Goal: Task Accomplishment & Management: Use online tool/utility

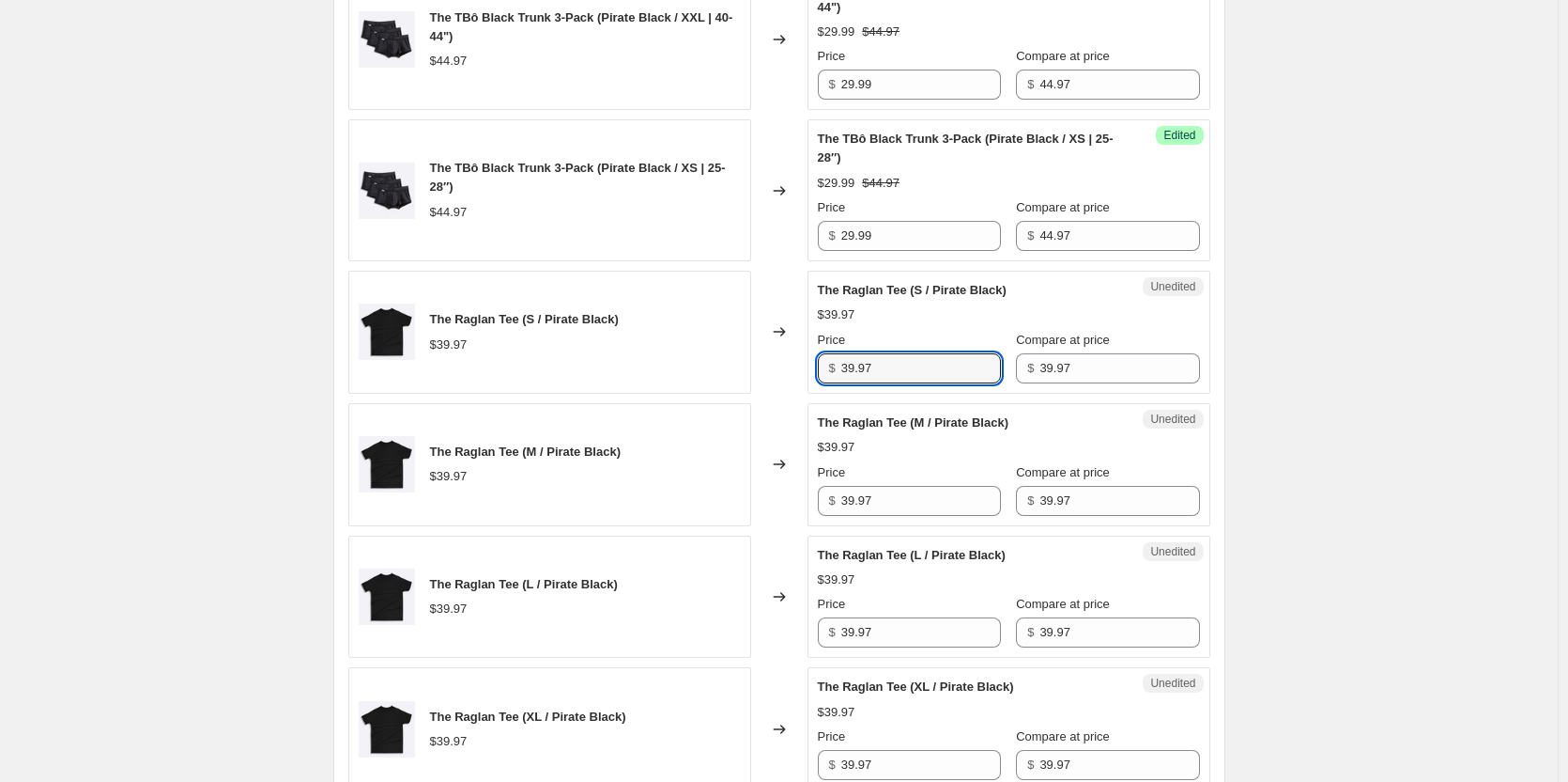
scroll to position [1464, 0]
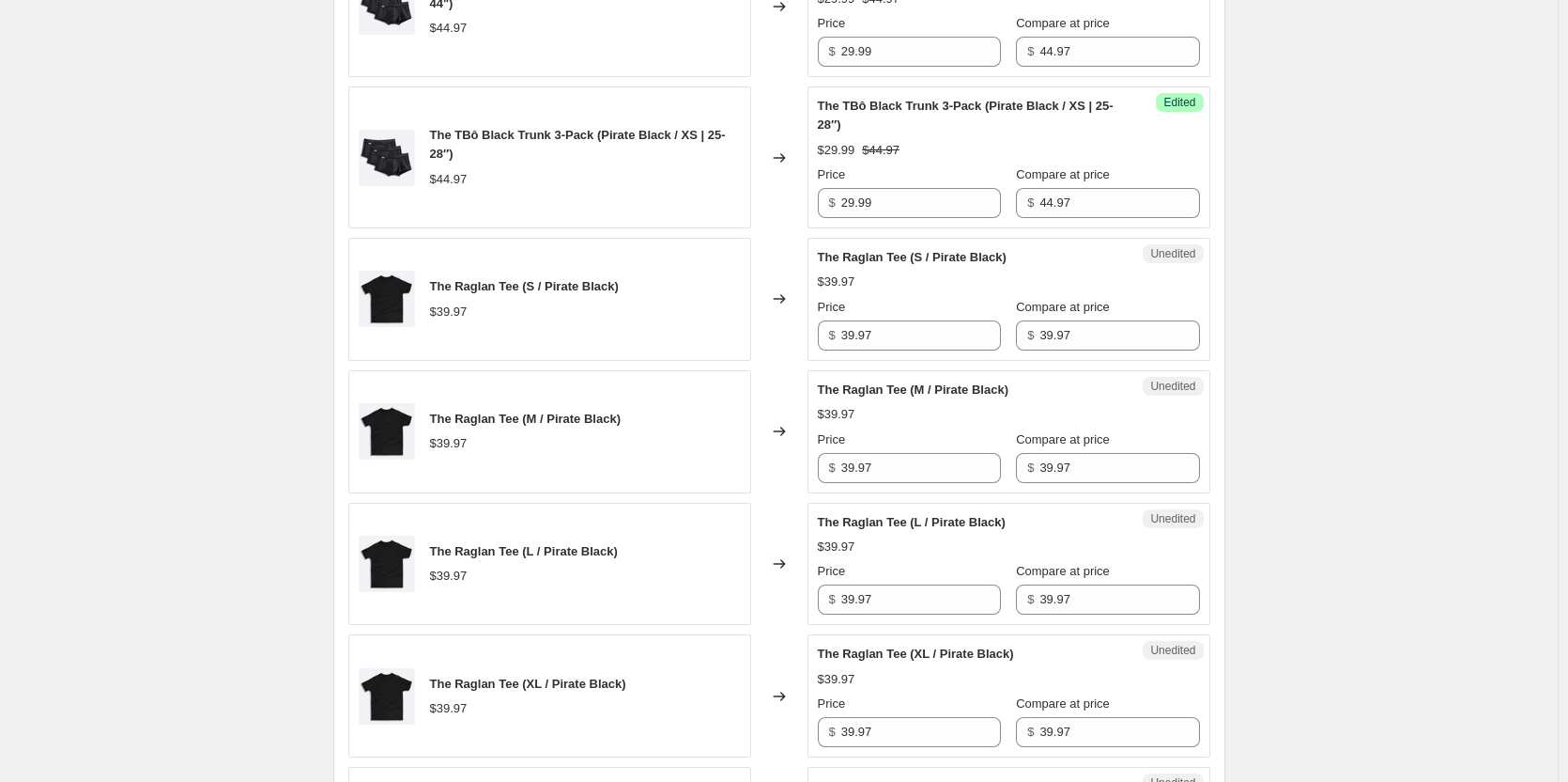
drag, startPoint x: 1357, startPoint y: 203, endPoint x: 1070, endPoint y: 166, distance: 289.4
click at [1357, 203] on div "Create new price [MEDICAL_DATA]. This page is ready Create new price [MEDICAL_D…" at bounding box center [779, 5] width 1558 height 2939
click at [906, 343] on input "39.97" at bounding box center [921, 336] width 160 height 30
type input "27.99"
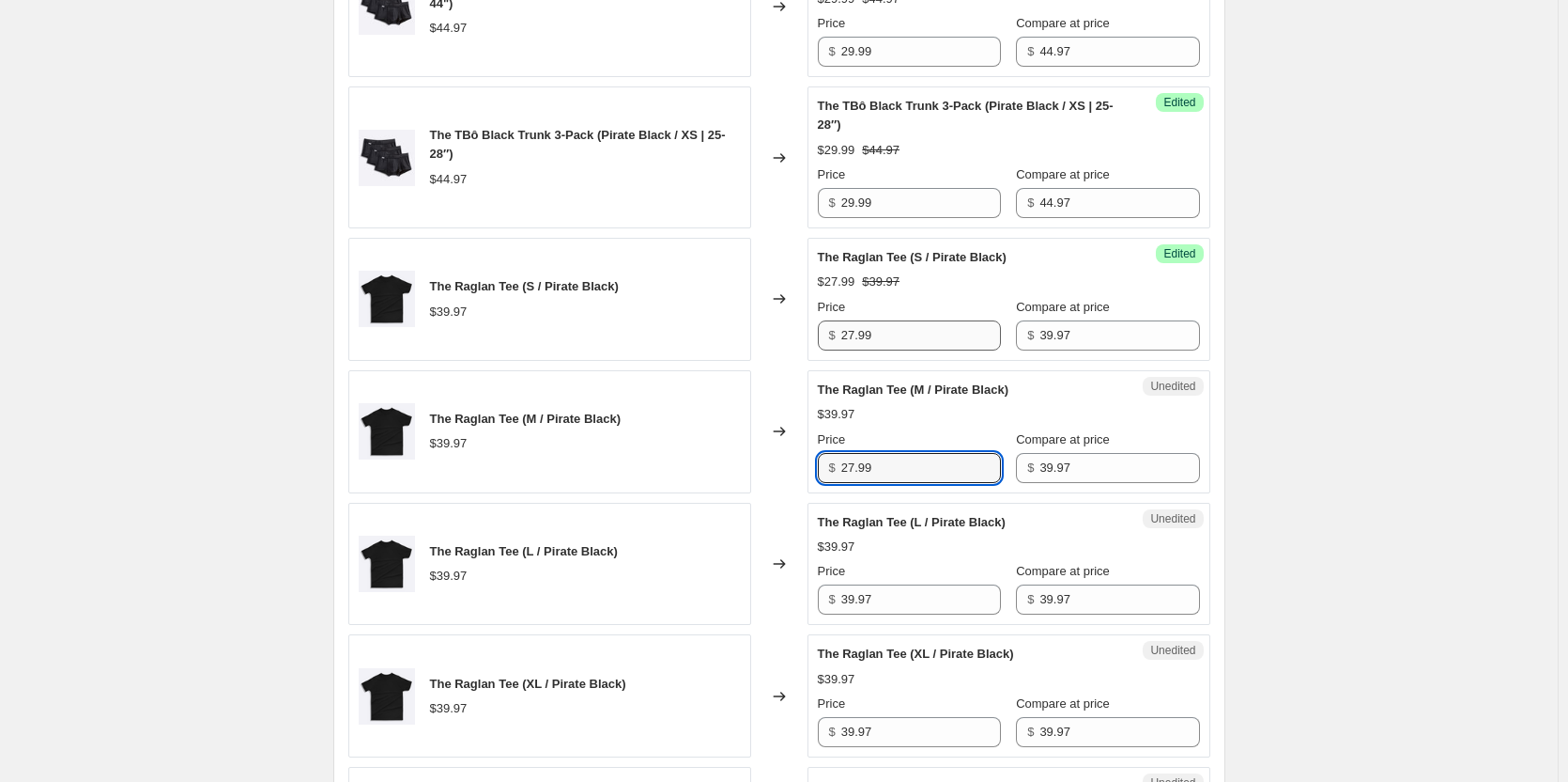
type input "27.99"
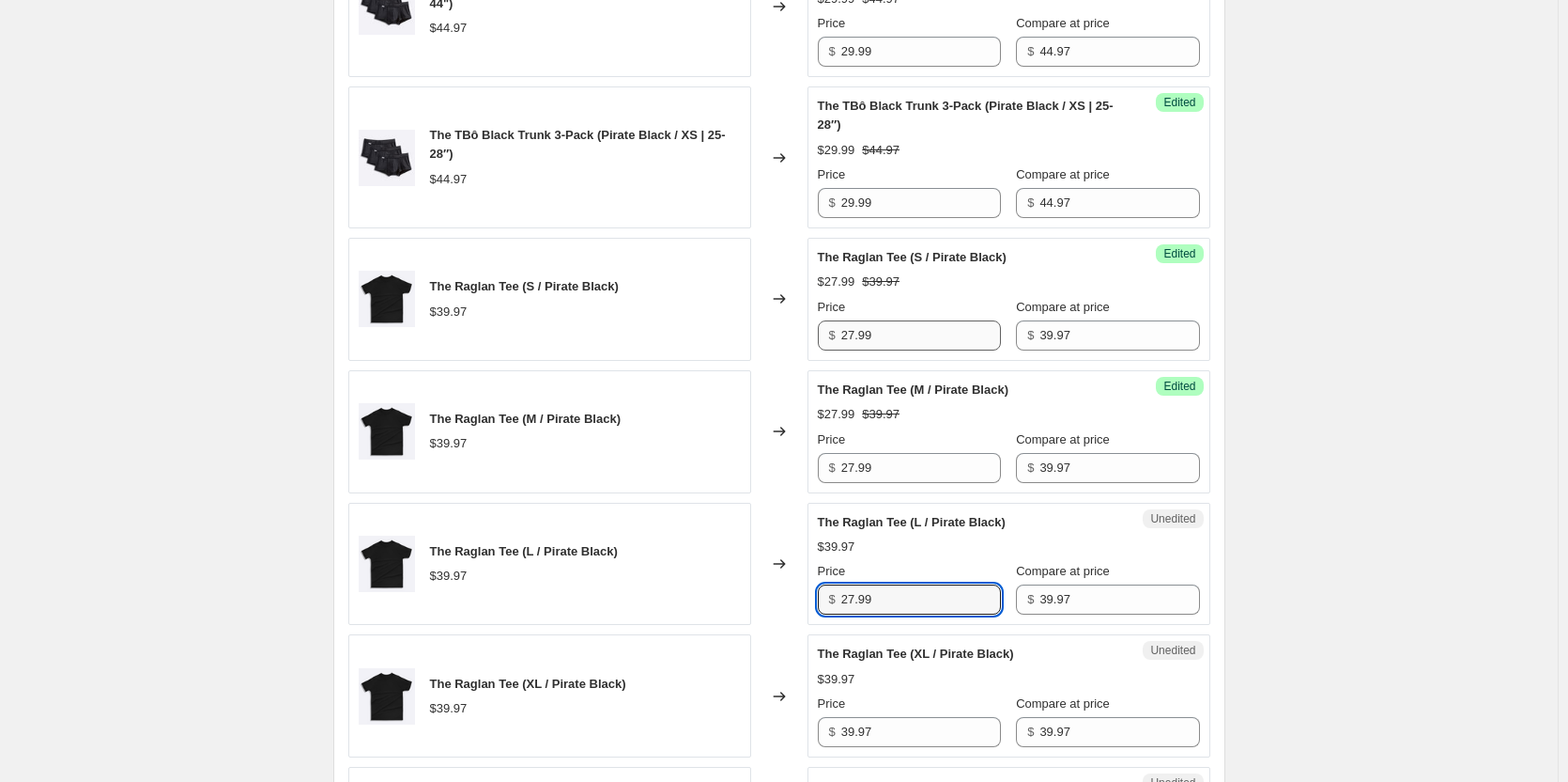
type input "27.99"
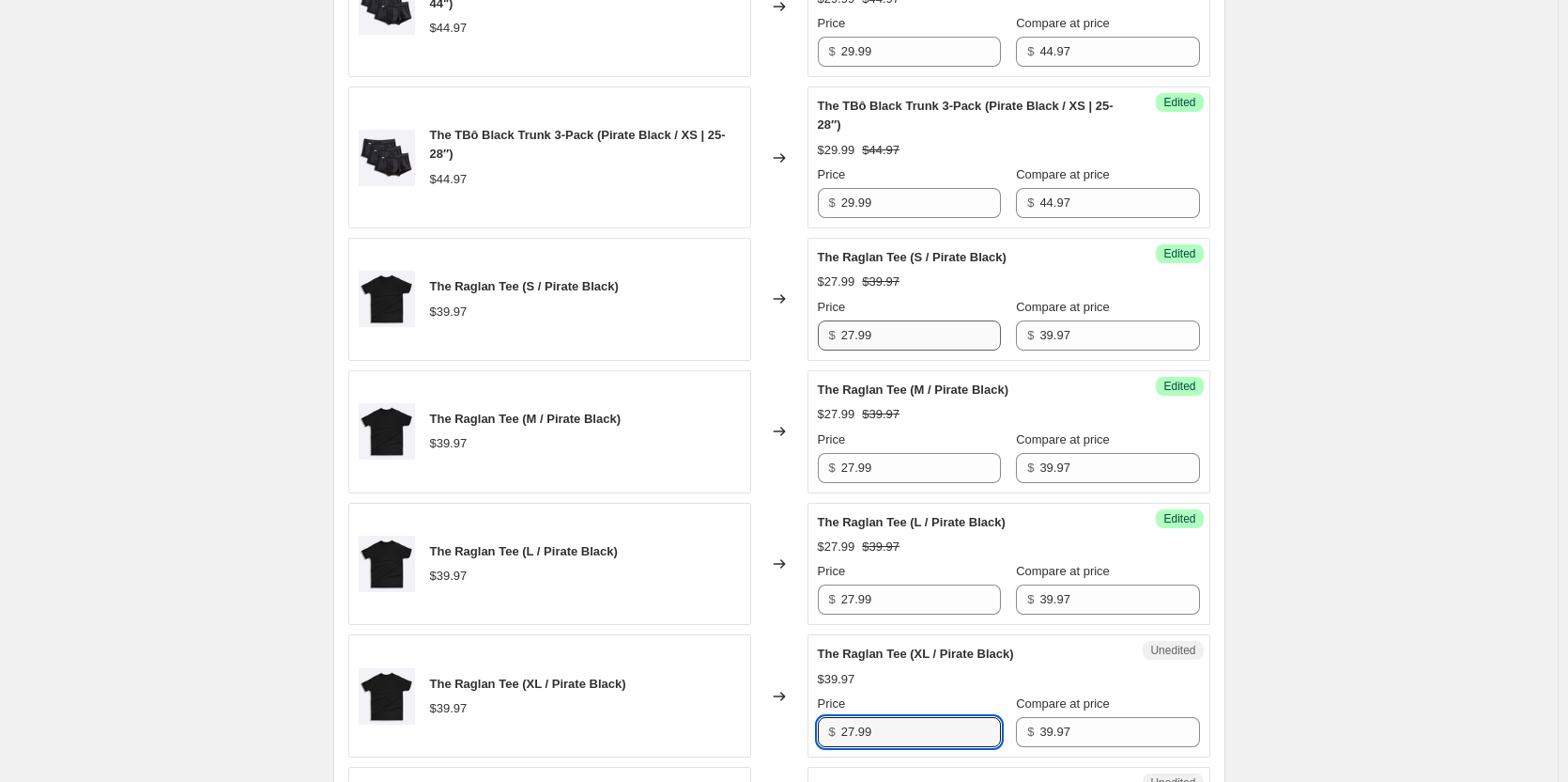
type input "27.99"
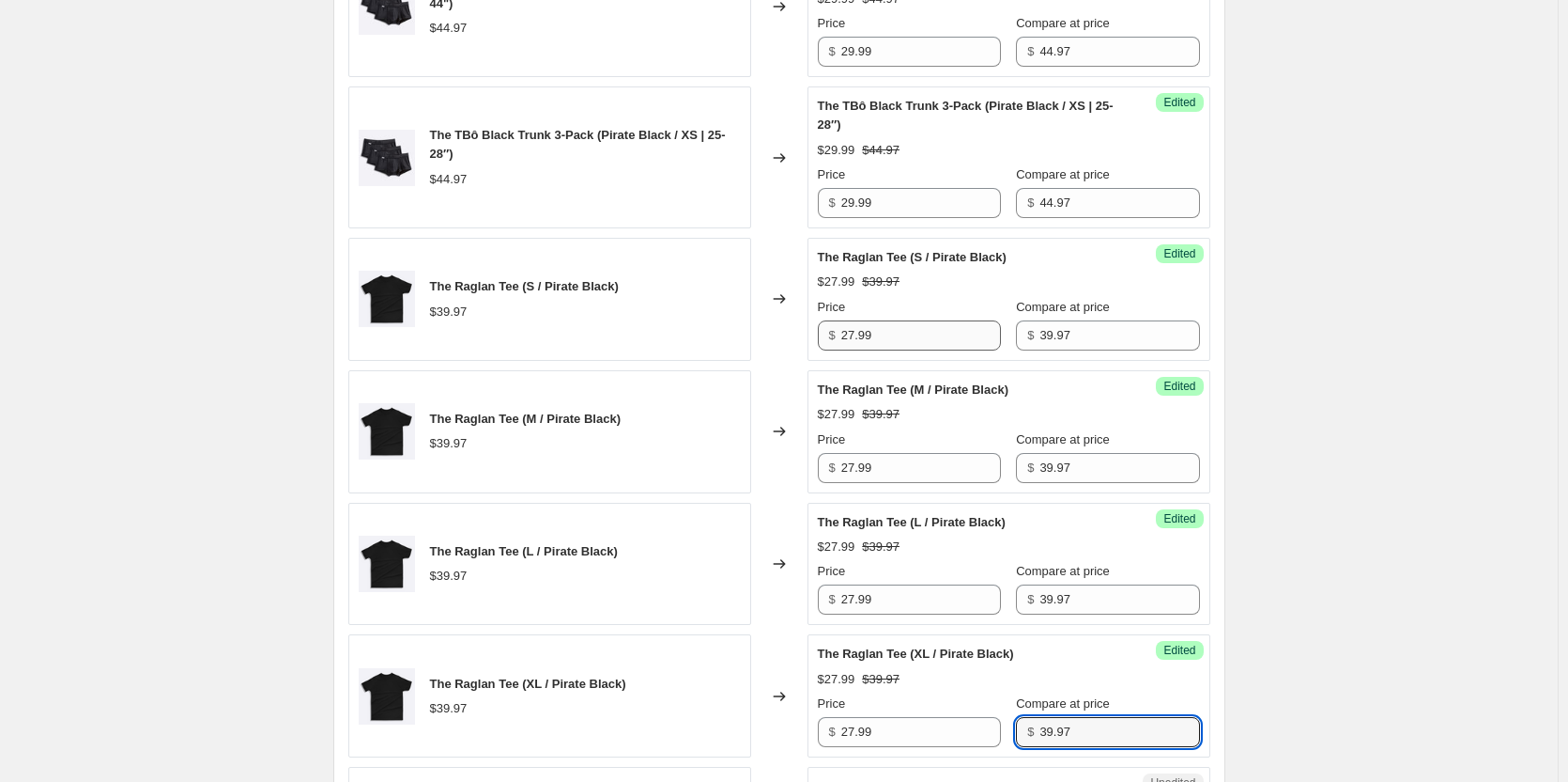
scroll to position [1938, 0]
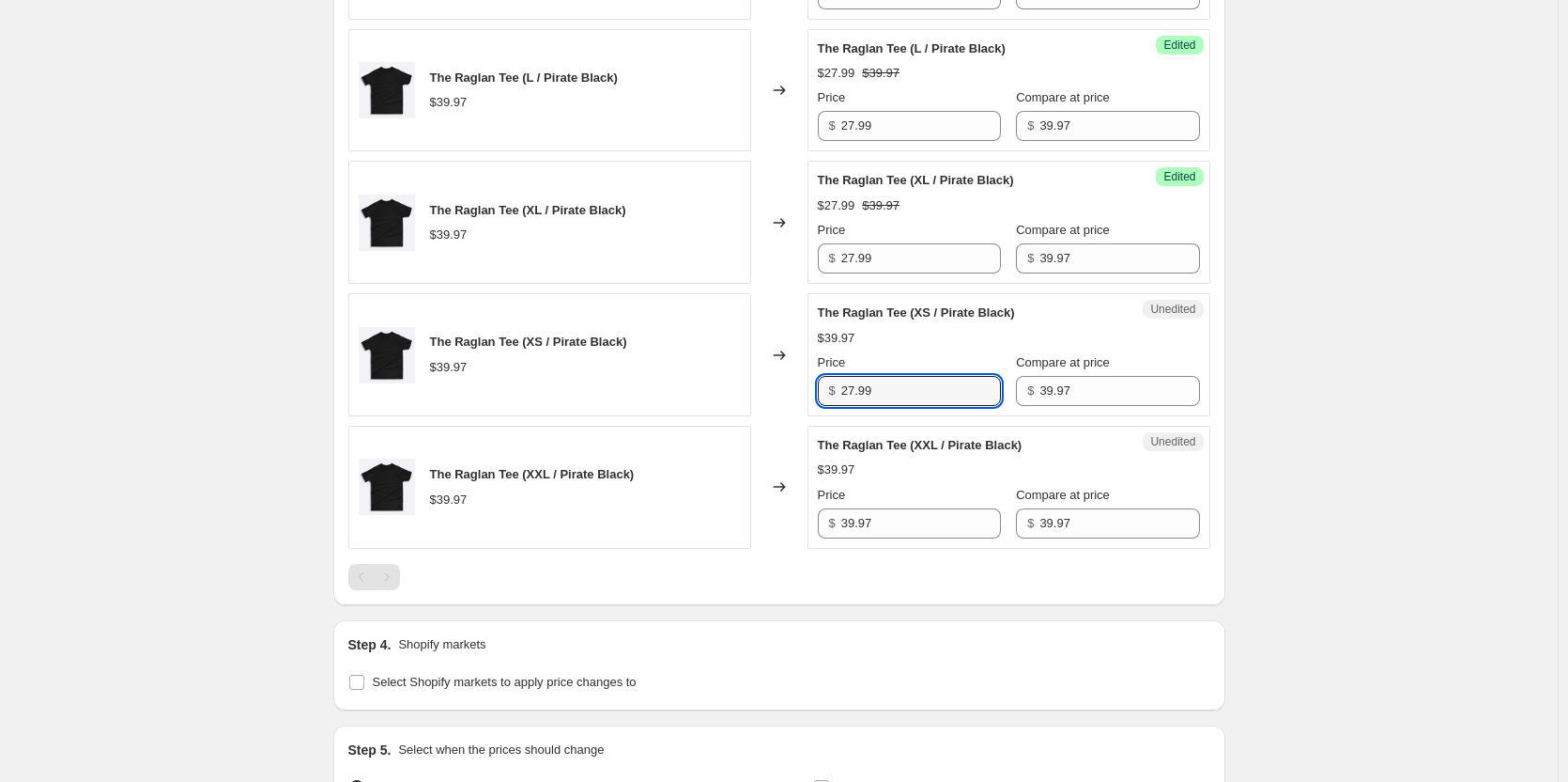
type input "27.99"
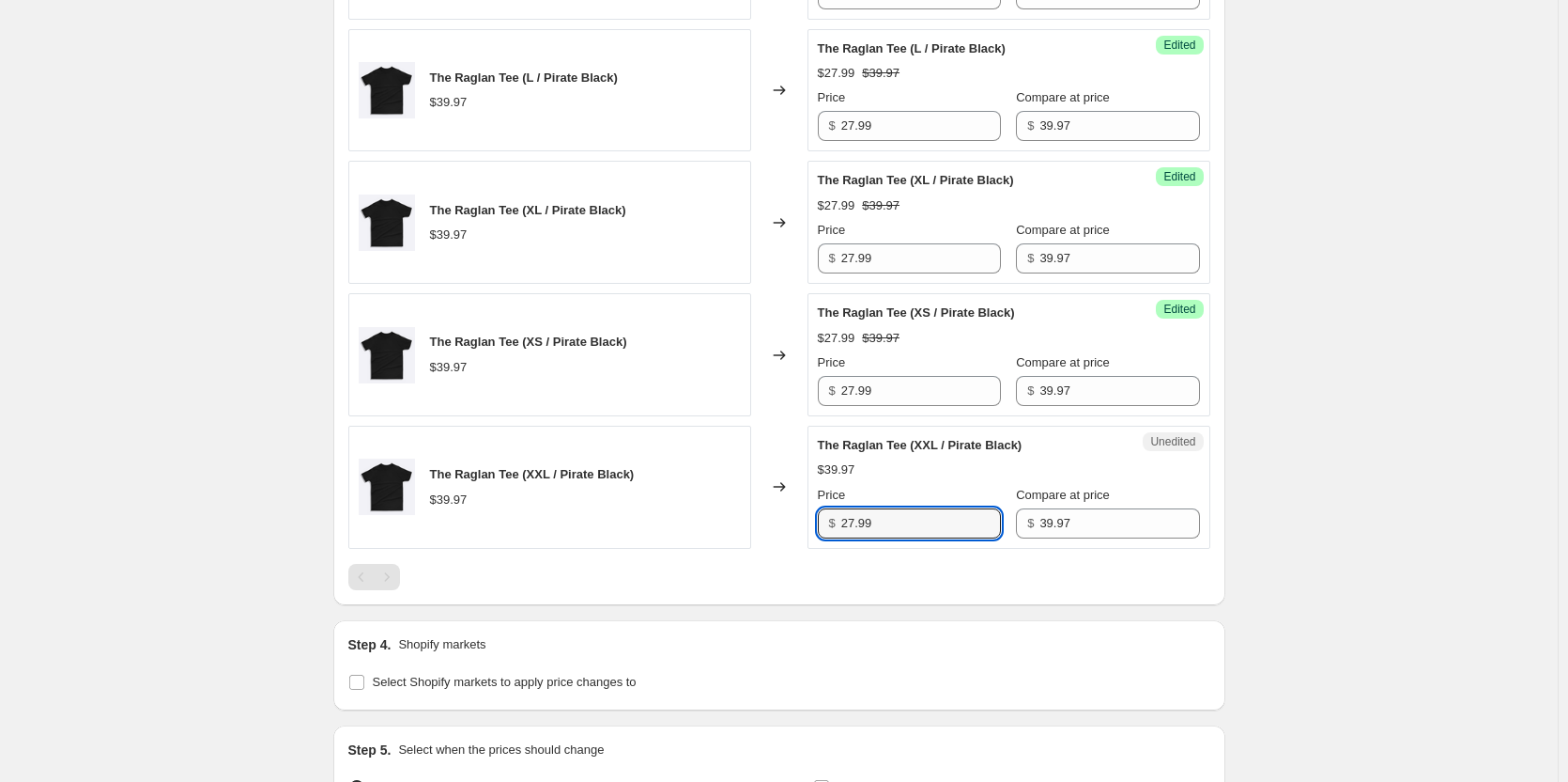
type input "27.99"
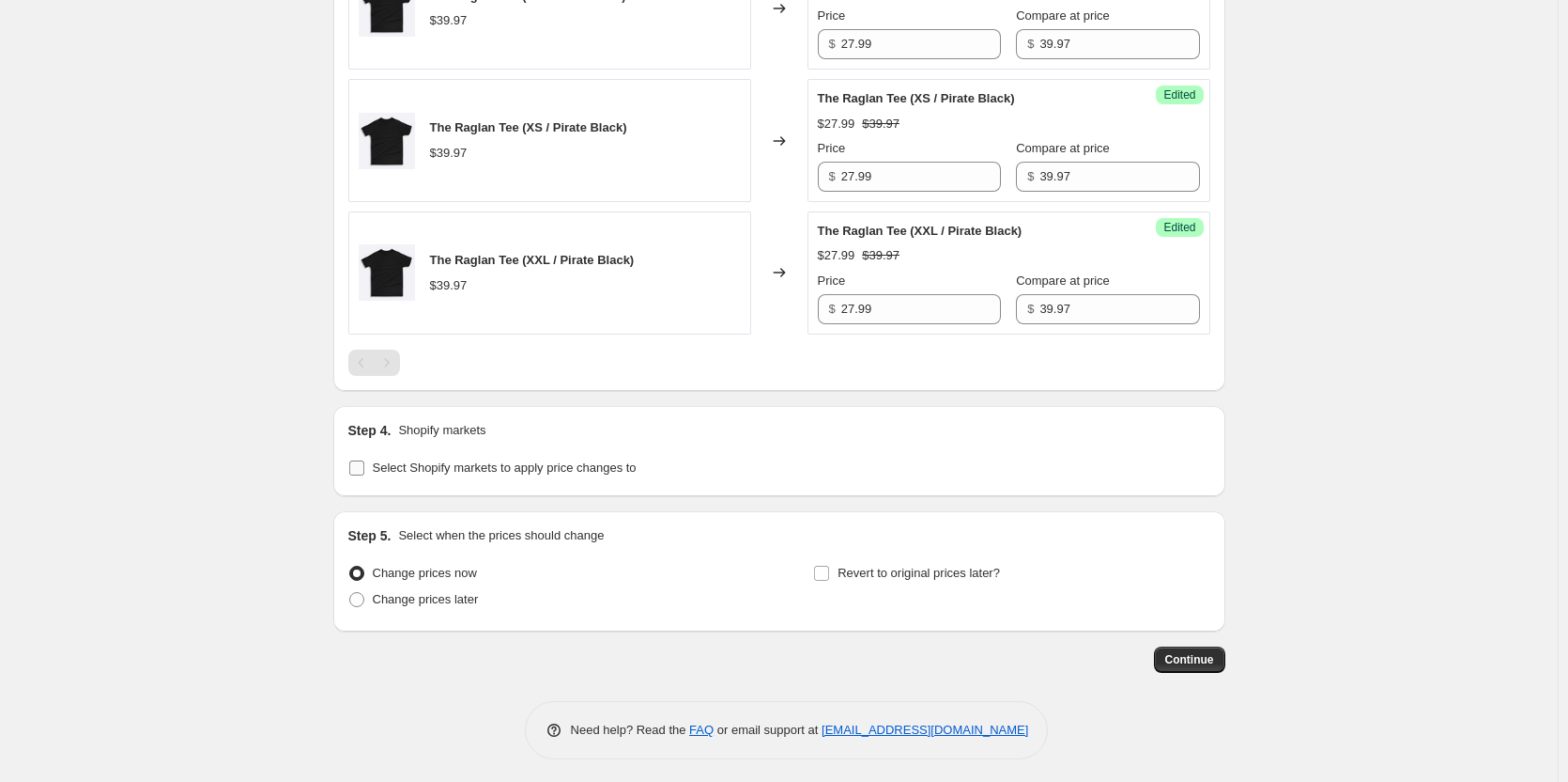
scroll to position [2158, 0]
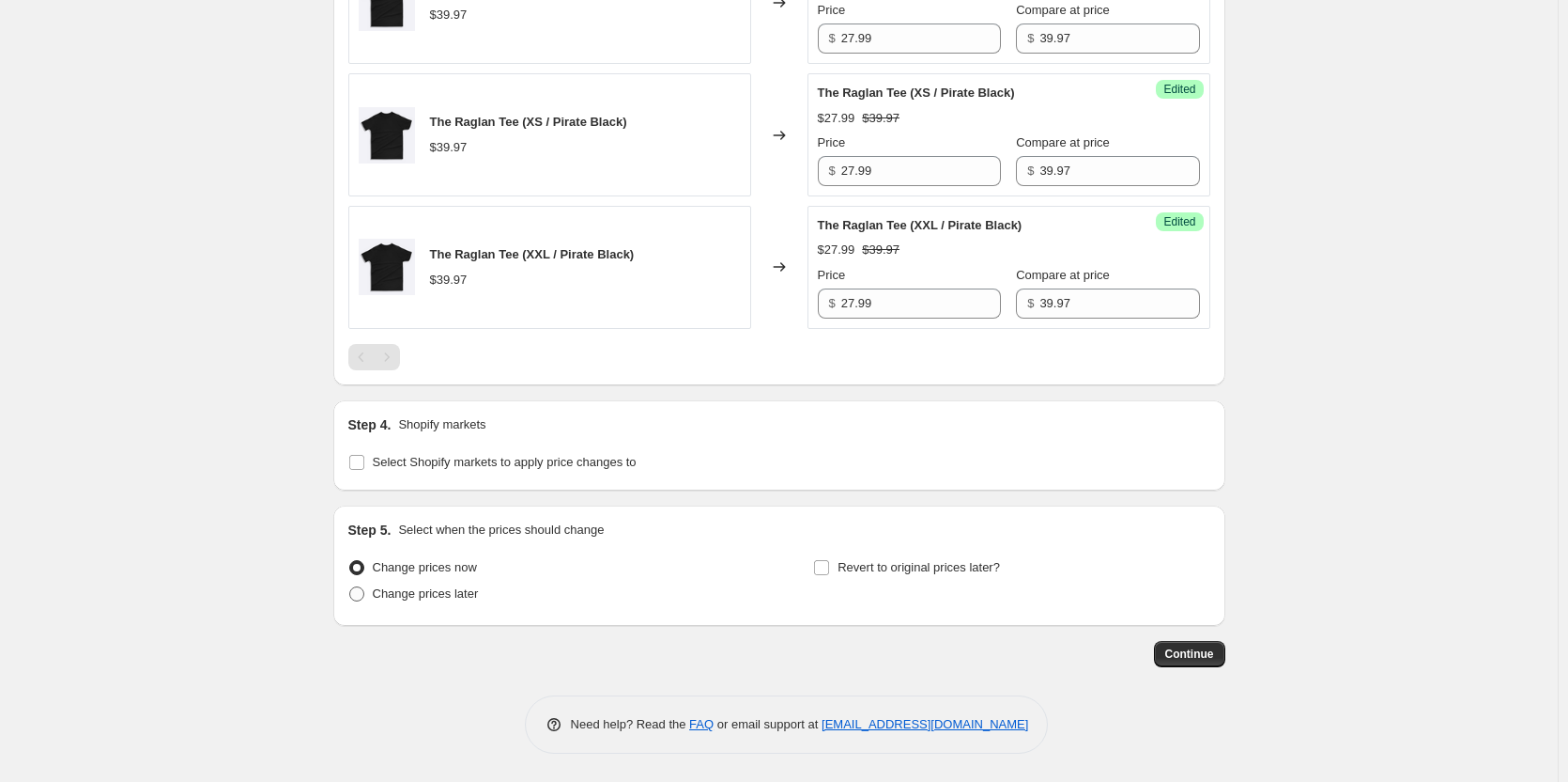
click at [371, 586] on label "Change prices later" at bounding box center [413, 594] width 130 height 27
click at [350, 586] on input "Change prices later" at bounding box center [349, 586] width 1 height 1
radio input "true"
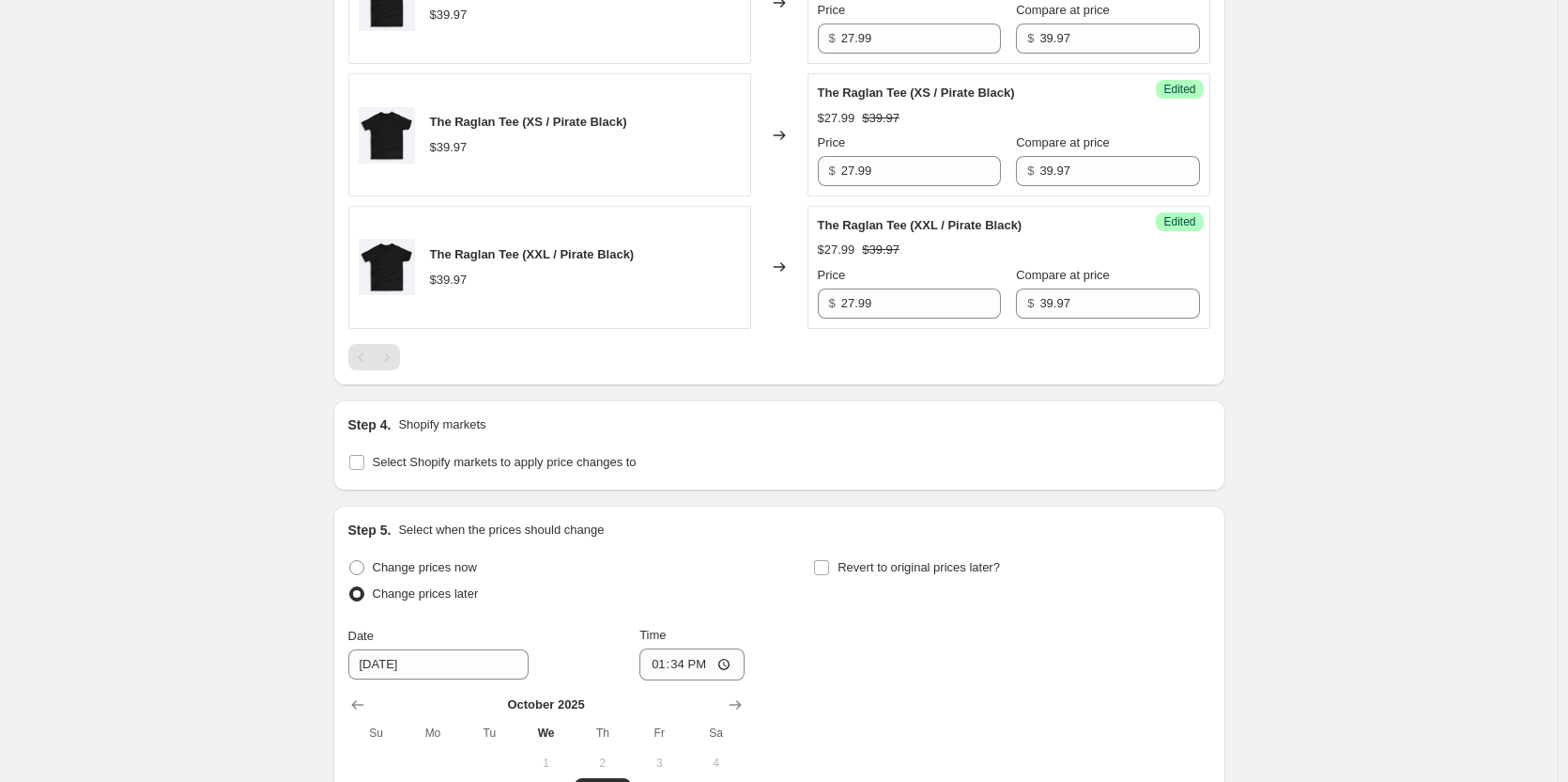
scroll to position [2439, 0]
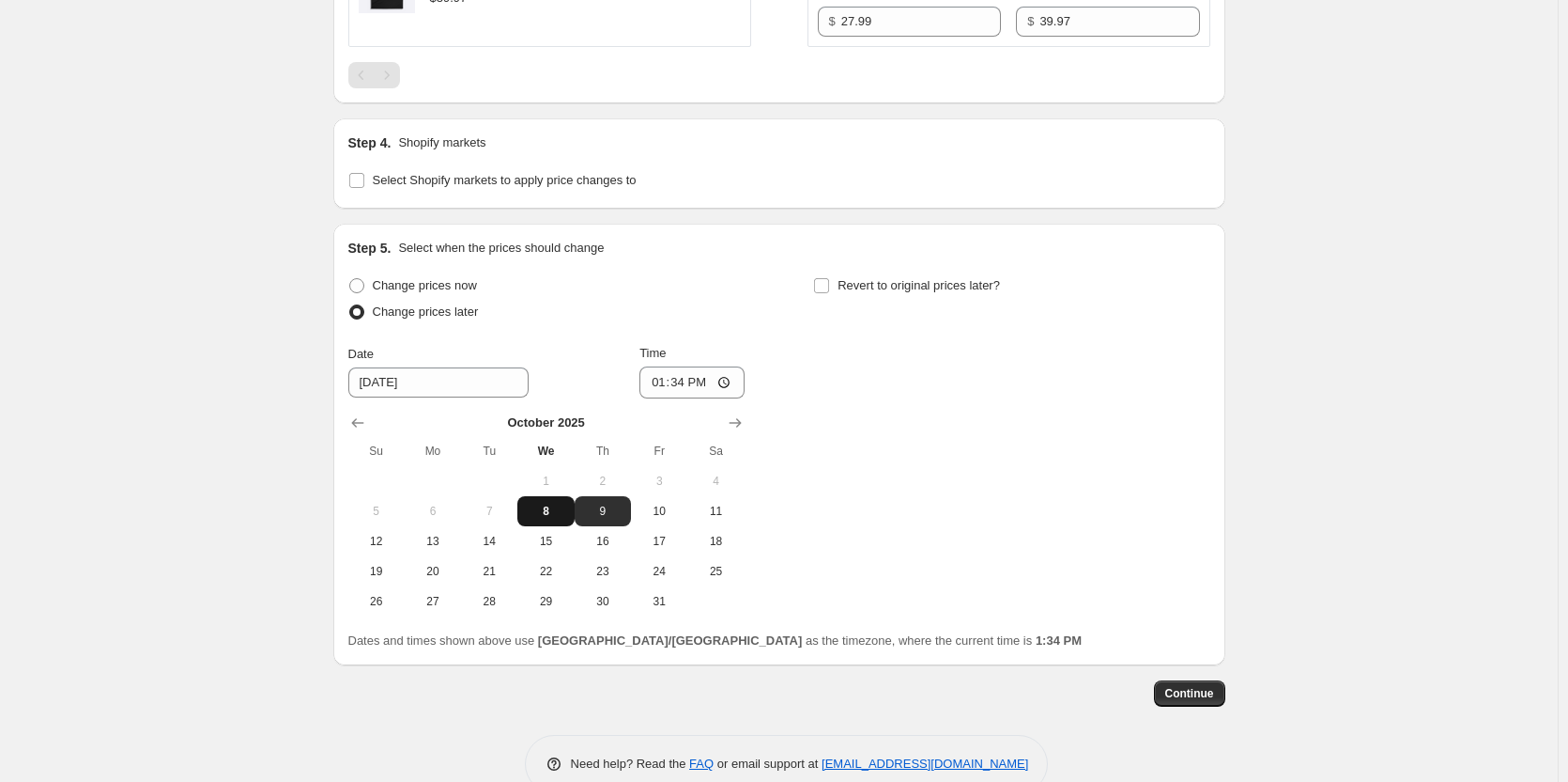
click at [554, 516] on span "8" at bounding box center [545, 511] width 41 height 15
type input "[DATE]"
click at [687, 386] on input "13:34" at bounding box center [692, 382] width 106 height 32
type input "15:00"
click at [960, 283] on span "Revert to original prices later?" at bounding box center [919, 284] width 163 height 14
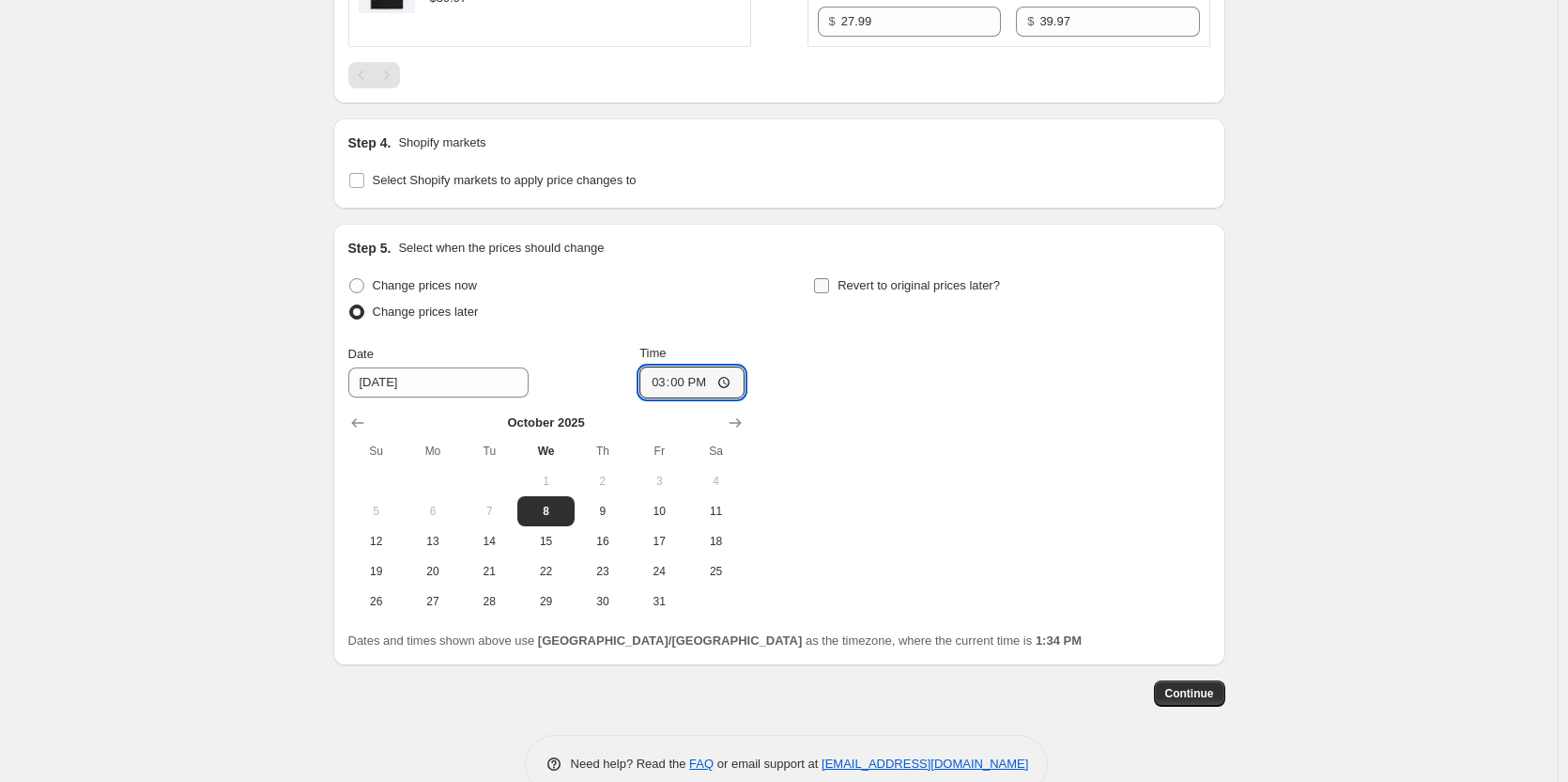
click at [829, 283] on input "Revert to original prices later?" at bounding box center [822, 285] width 15 height 15
checkbox input "true"
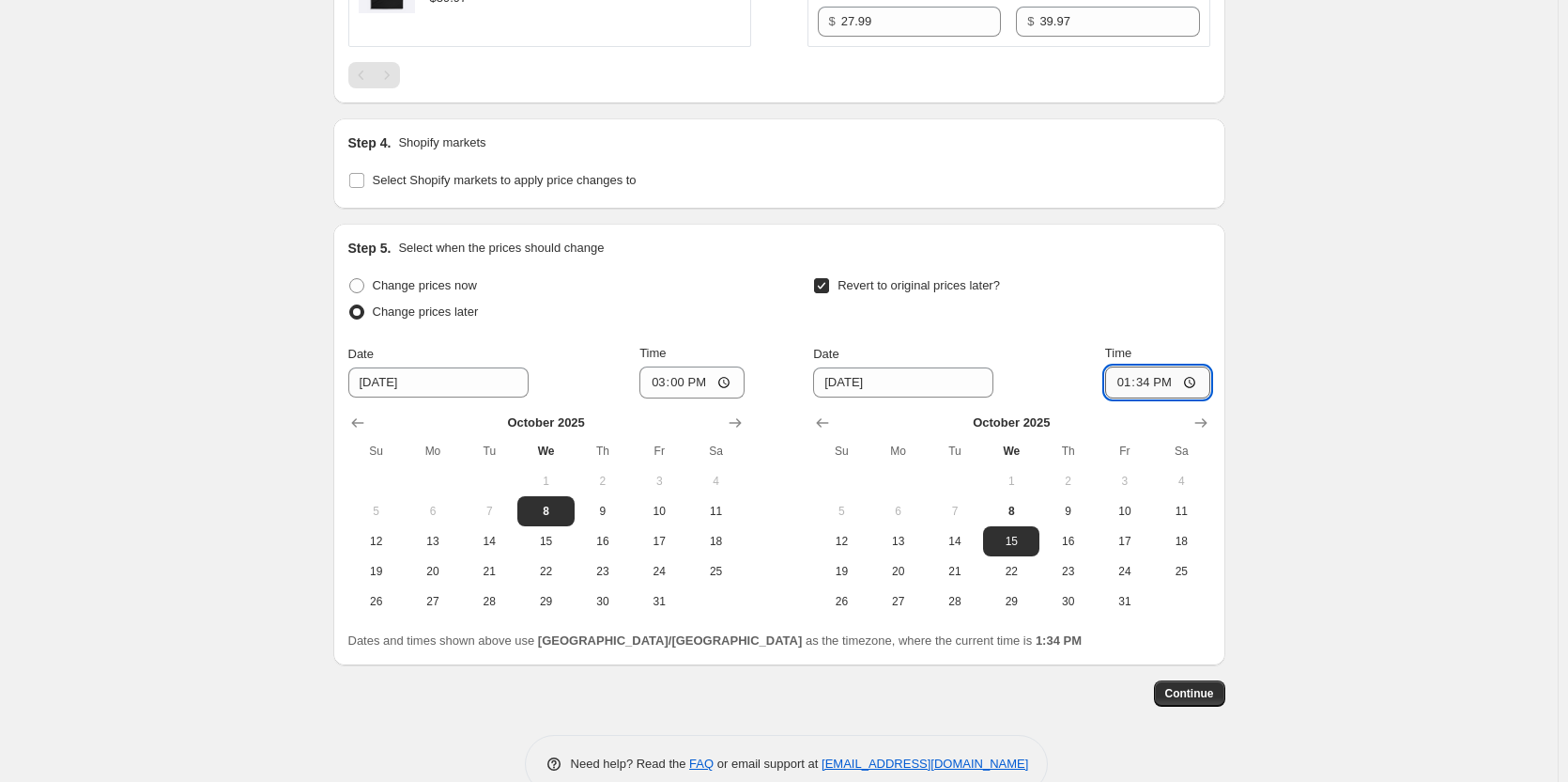
click at [1149, 381] on input "13:34" at bounding box center [1157, 382] width 106 height 32
type input "15:00"
click at [1077, 510] on span "9" at bounding box center [1067, 511] width 41 height 15
type input "[DATE]"
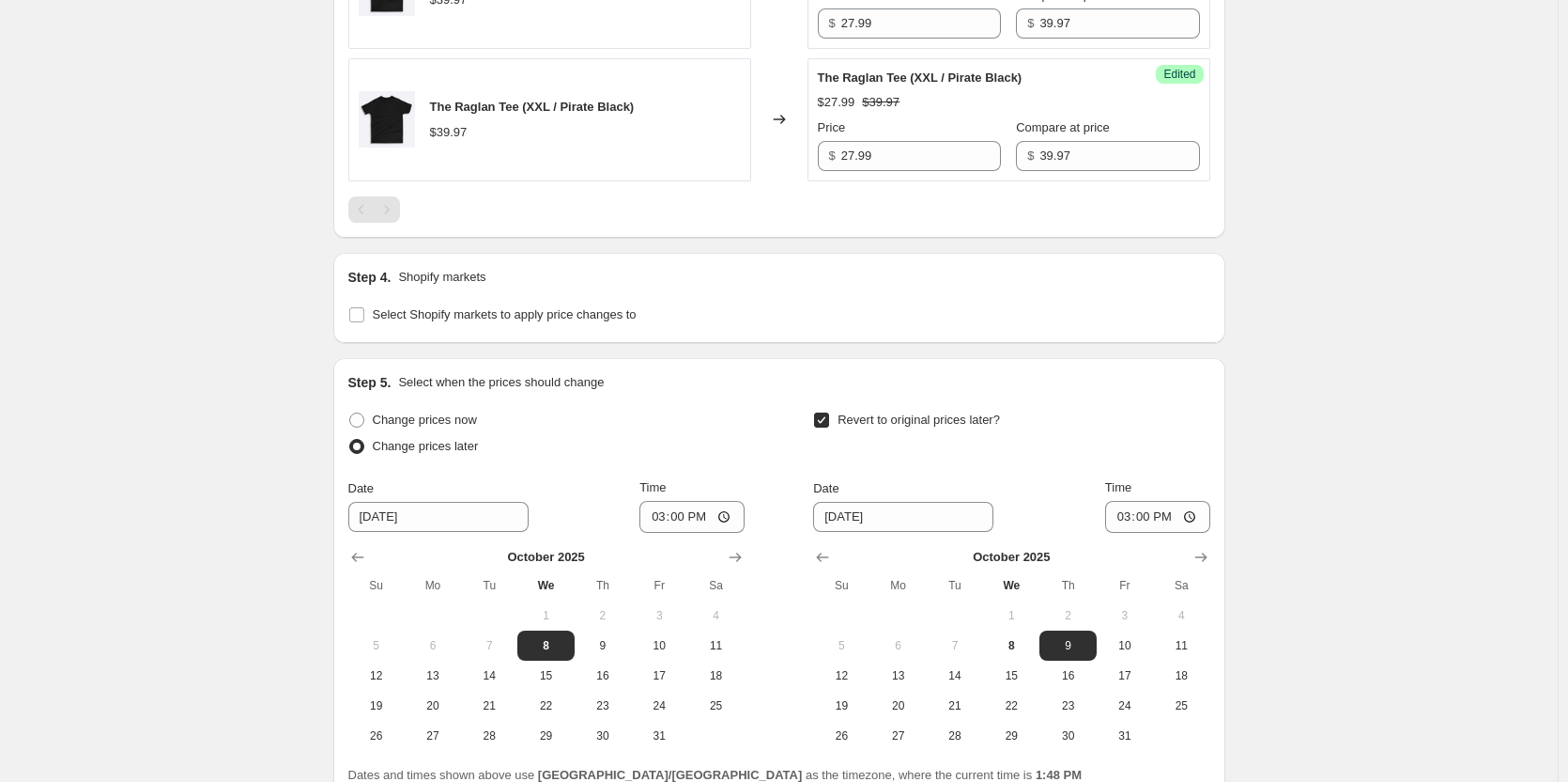
scroll to position [2478, 0]
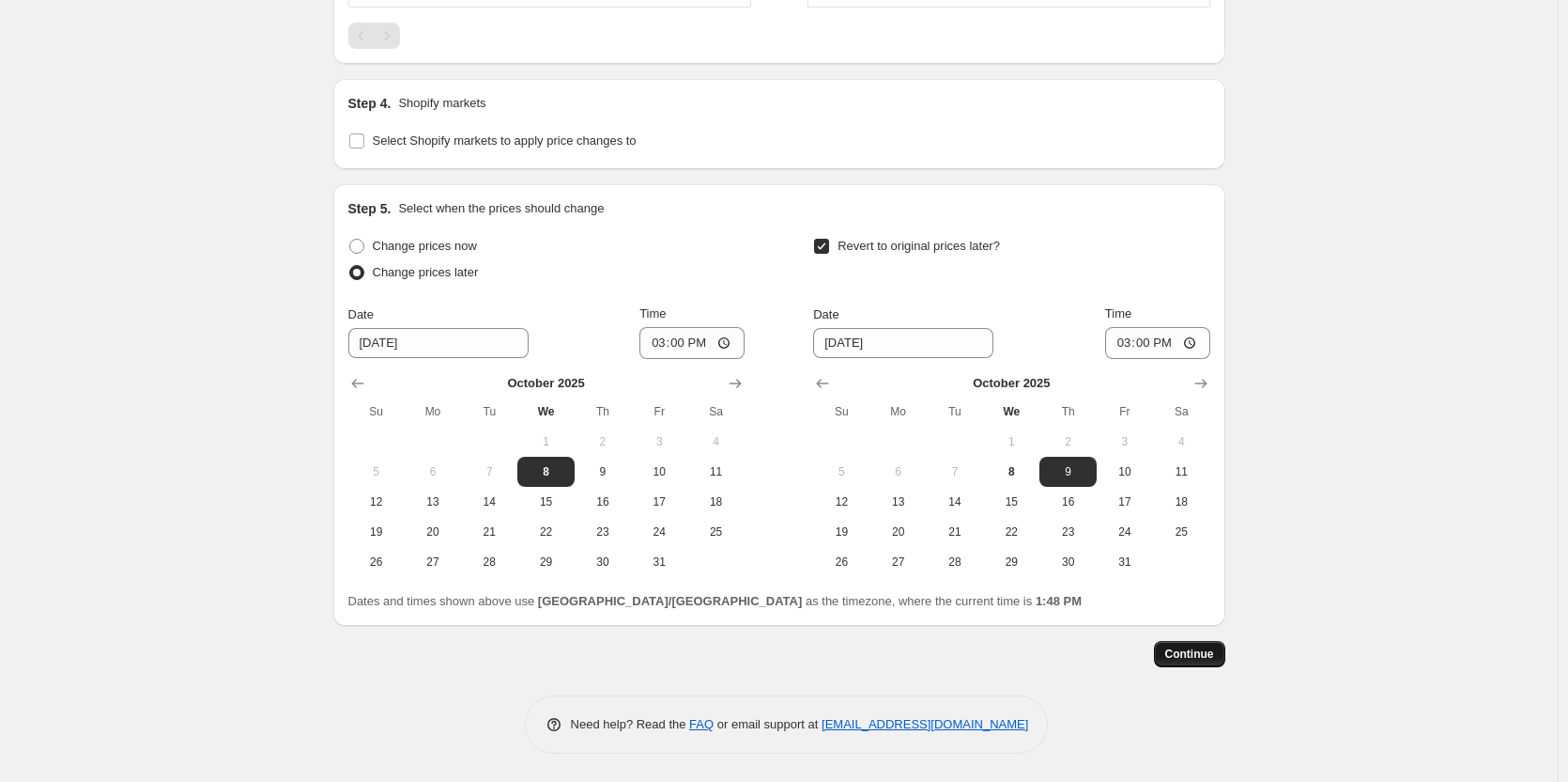
click at [1212, 659] on span "Continue" at bounding box center [1190, 654] width 48 height 15
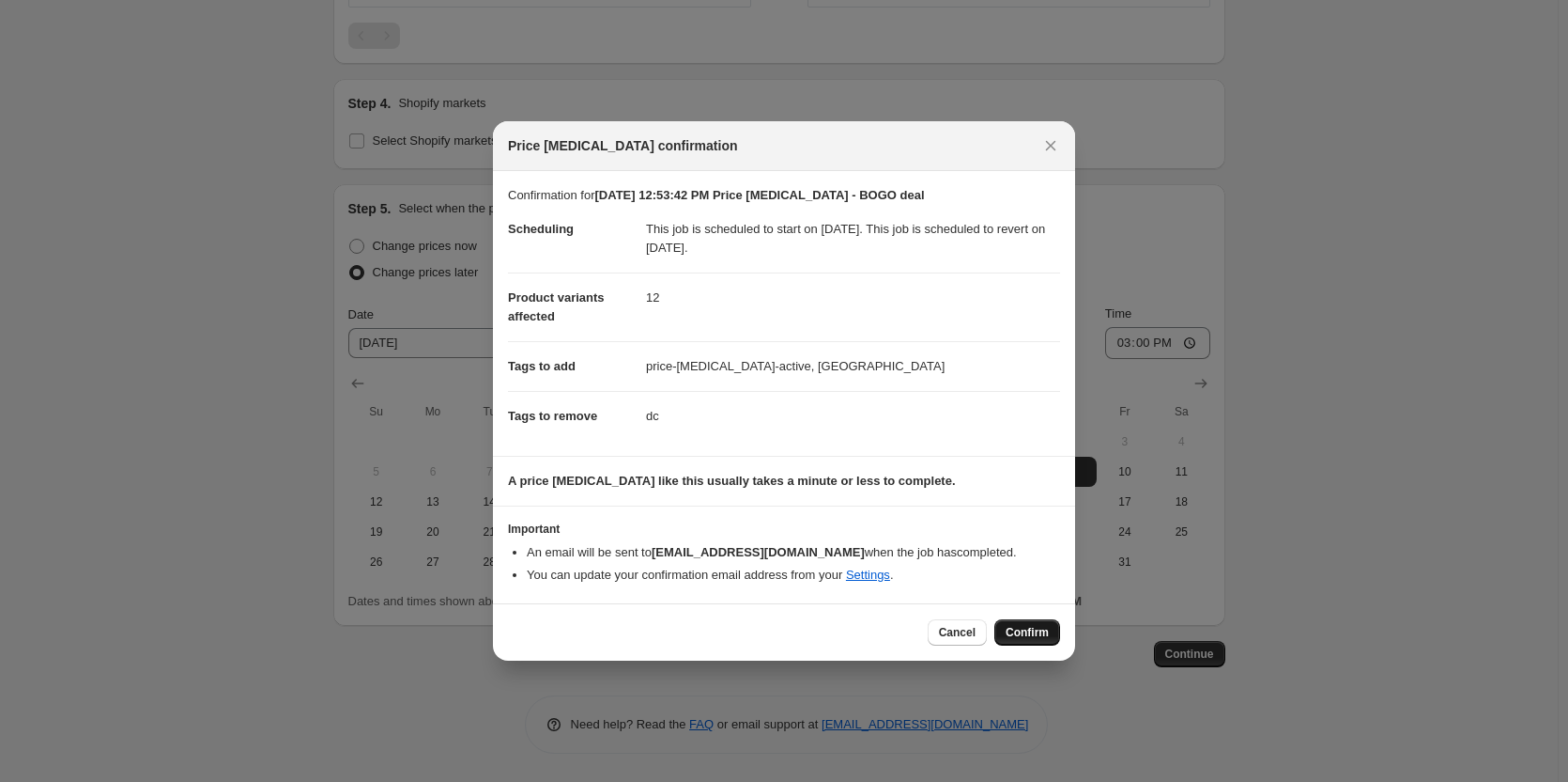
click at [1033, 639] on span "Confirm" at bounding box center [1027, 633] width 43 height 15
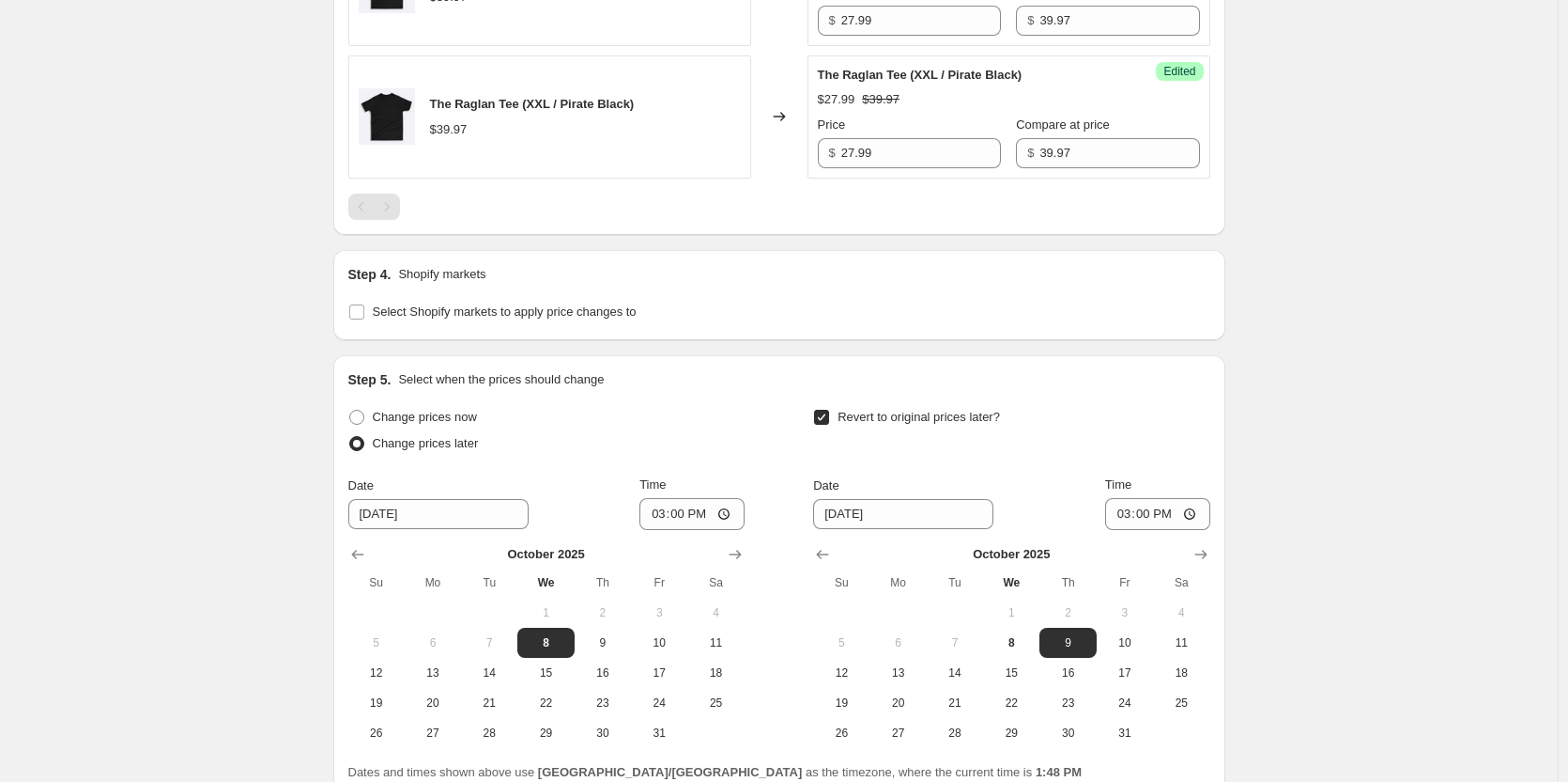
scroll to position [2593, 0]
